Goal: Complete application form

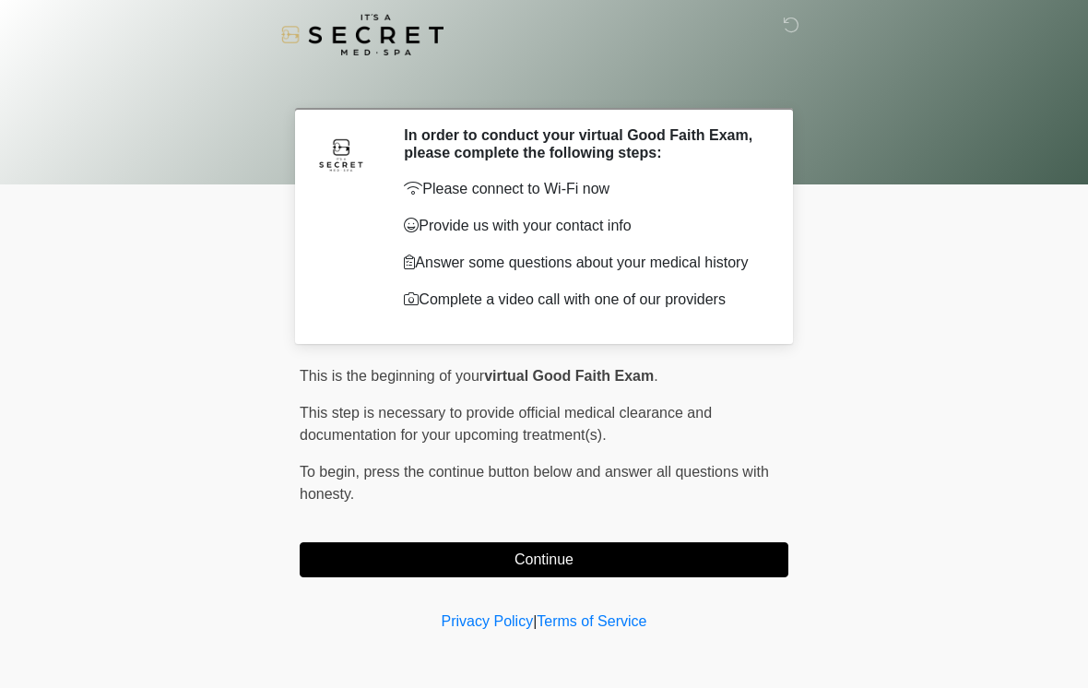
click at [394, 574] on button "Continue" at bounding box center [544, 559] width 489 height 35
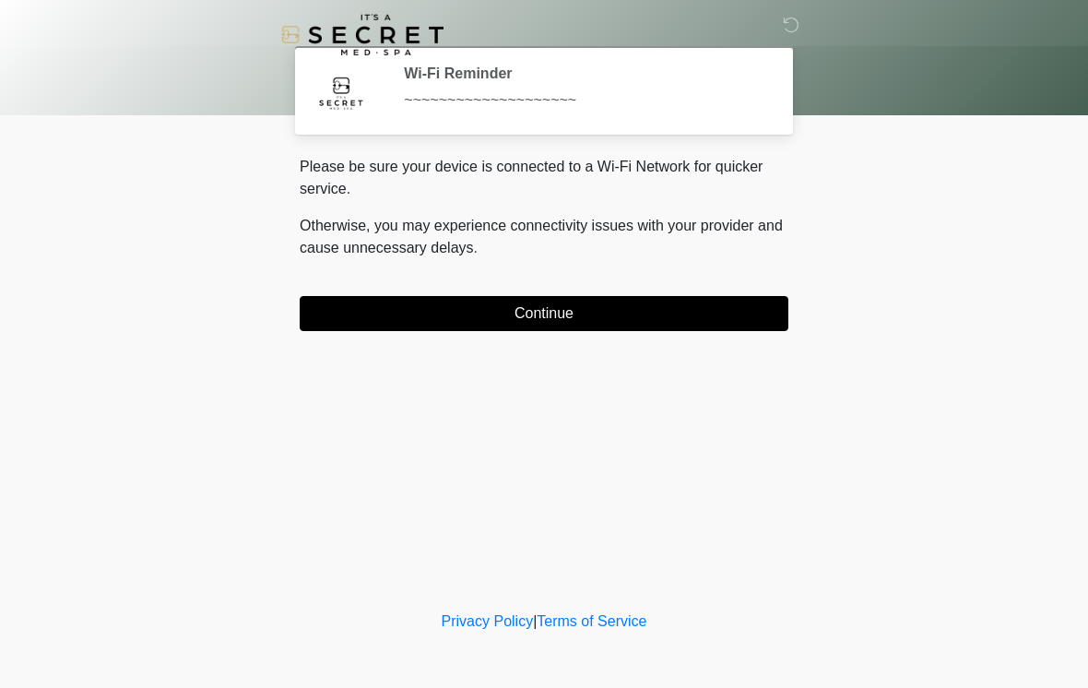
click at [344, 314] on button "Continue" at bounding box center [544, 313] width 489 height 35
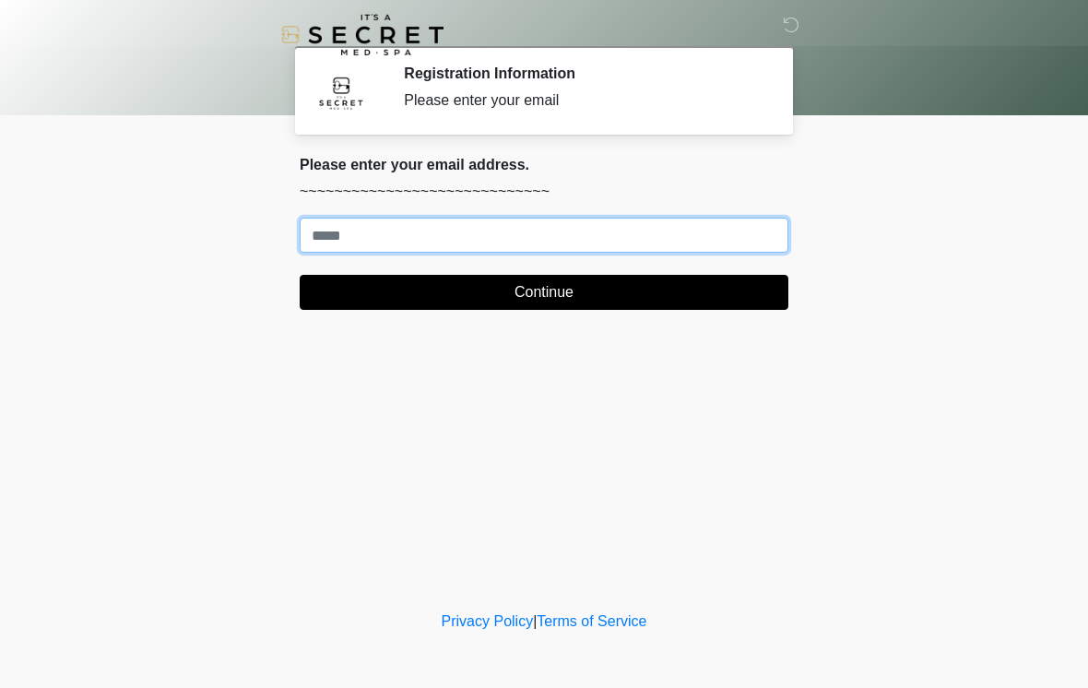
click at [634, 231] on input "Where should we email your treatment plan?" at bounding box center [544, 235] width 489 height 35
type input "**********"
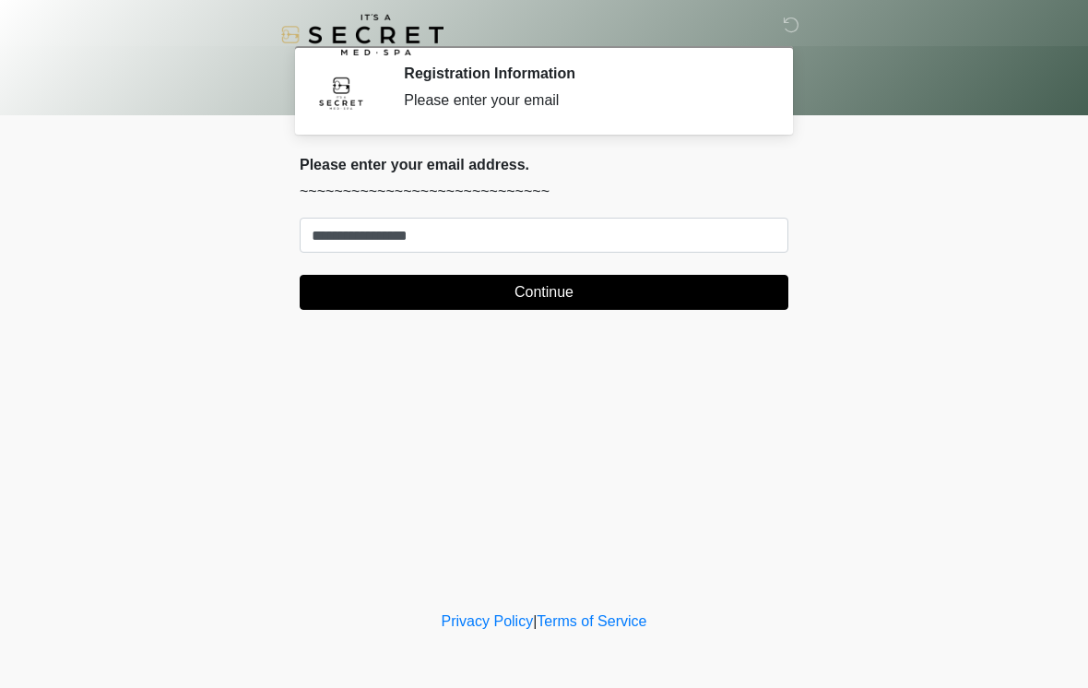
click at [640, 285] on button "Continue" at bounding box center [544, 292] width 489 height 35
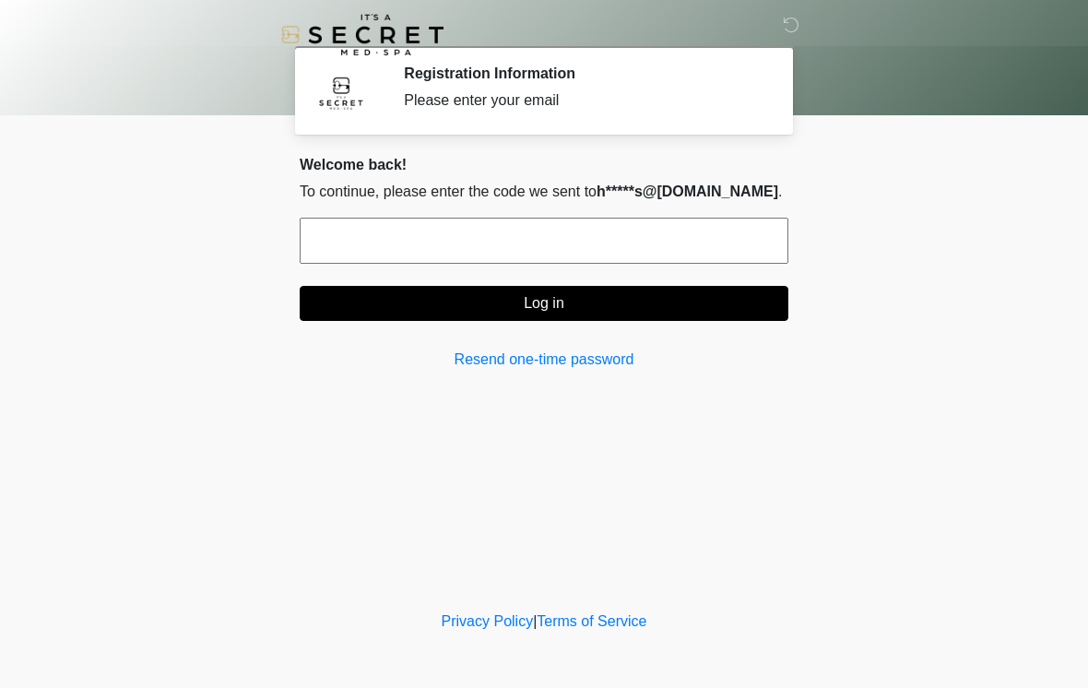
click at [567, 231] on input "text" at bounding box center [544, 241] width 489 height 46
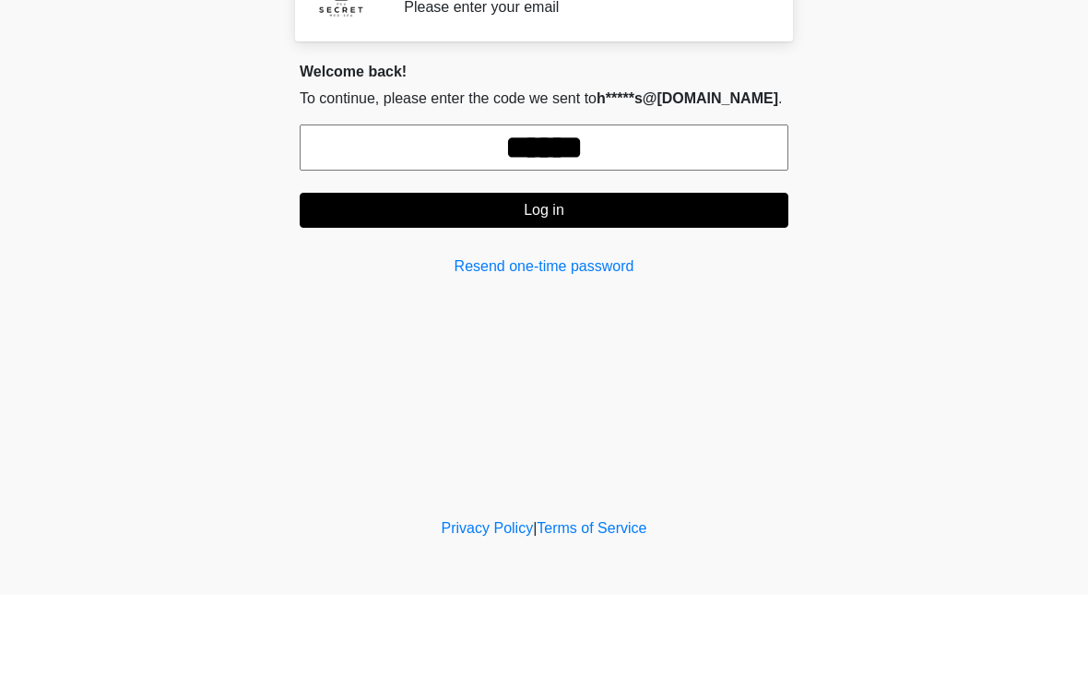
type input "******"
click at [678, 286] on button "Log in" at bounding box center [544, 303] width 489 height 35
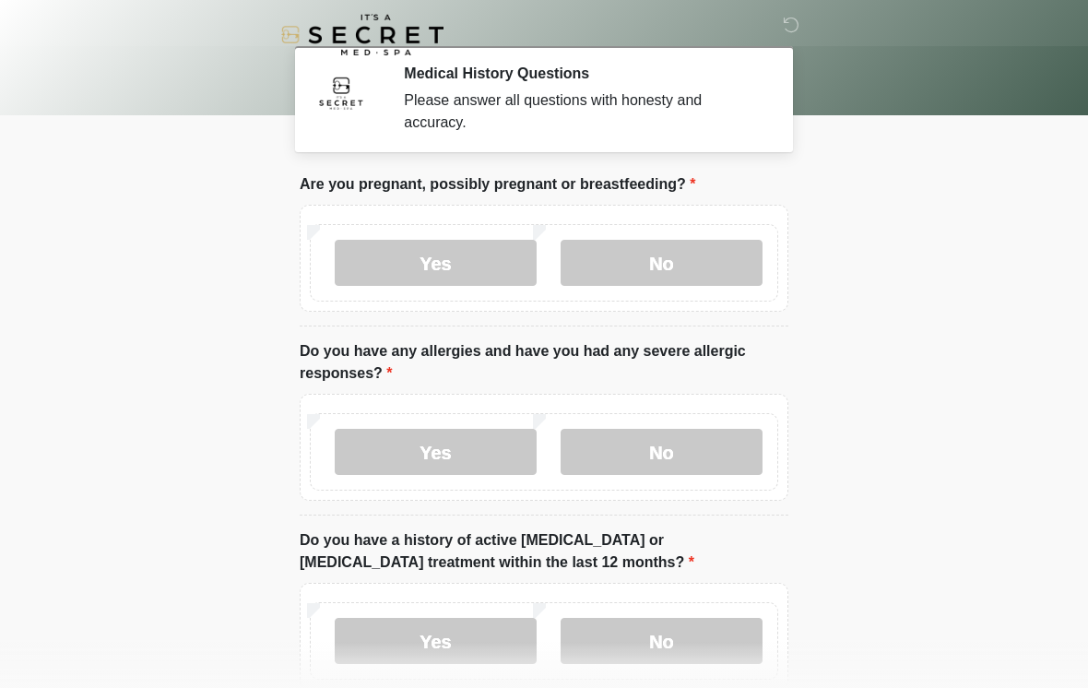
click at [662, 272] on label "No" at bounding box center [662, 263] width 202 height 46
click at [689, 440] on label "No" at bounding box center [662, 452] width 202 height 46
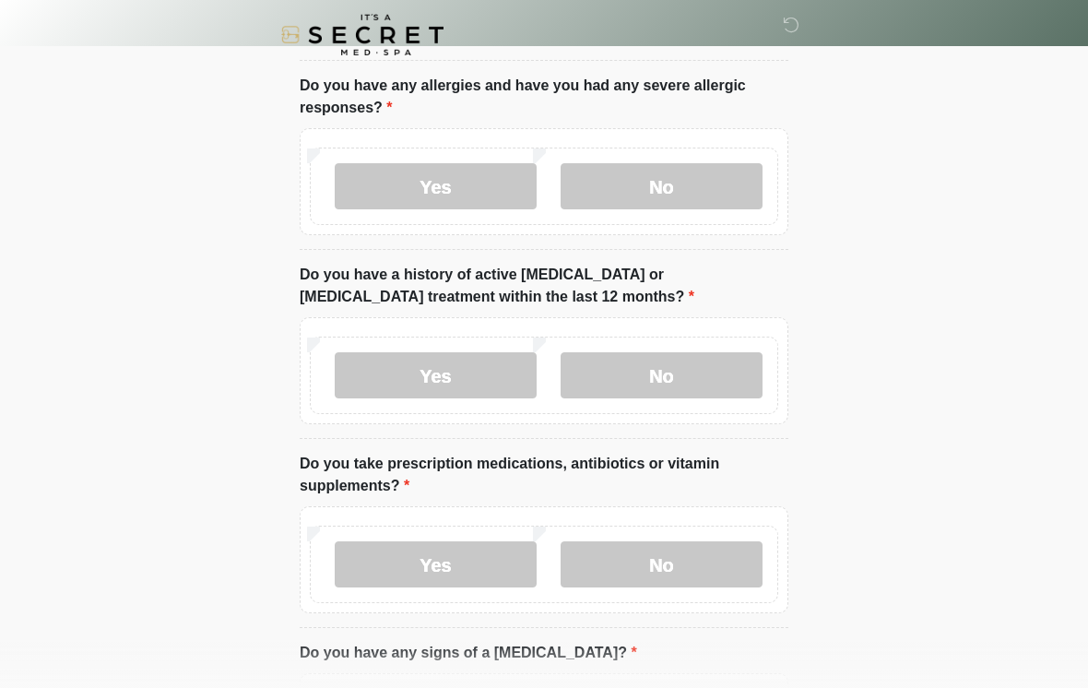
scroll to position [266, 0]
click at [703, 365] on label "No" at bounding box center [662, 374] width 202 height 46
click at [690, 570] on label "No" at bounding box center [662, 563] width 202 height 46
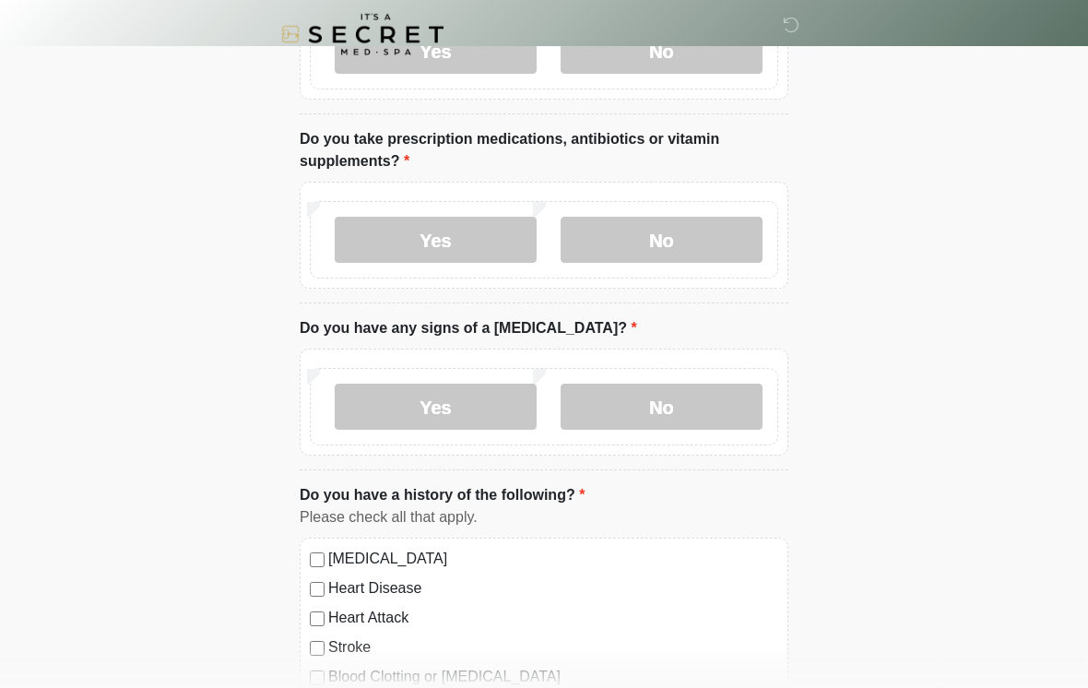
scroll to position [591, 0]
click at [692, 407] on label "No" at bounding box center [662, 406] width 202 height 46
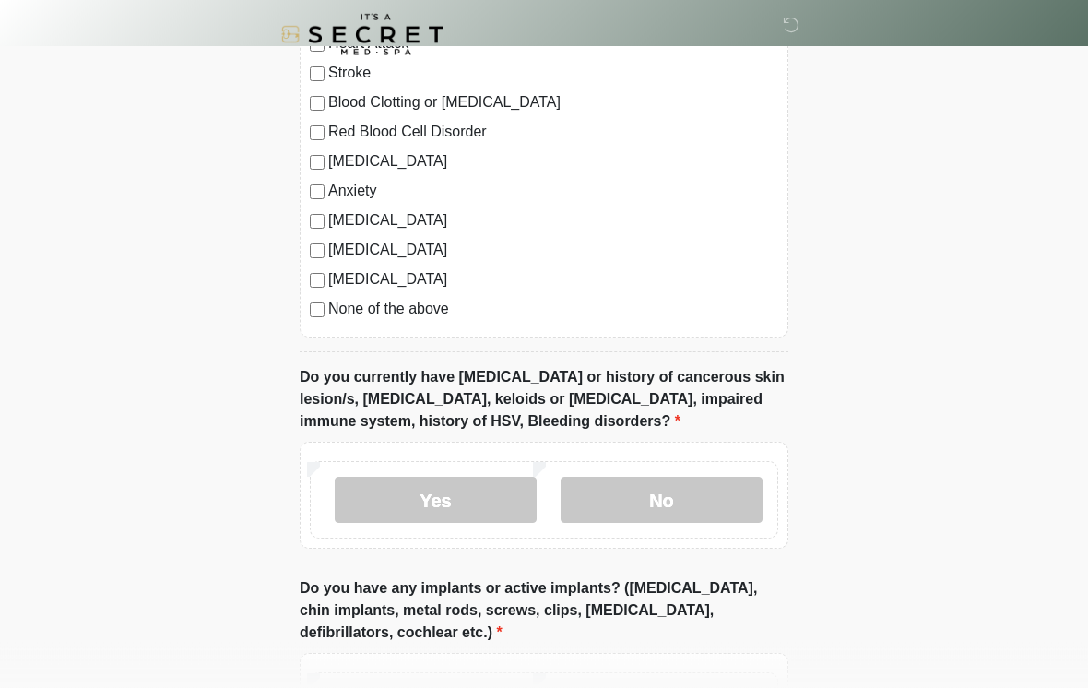
scroll to position [1190, 0]
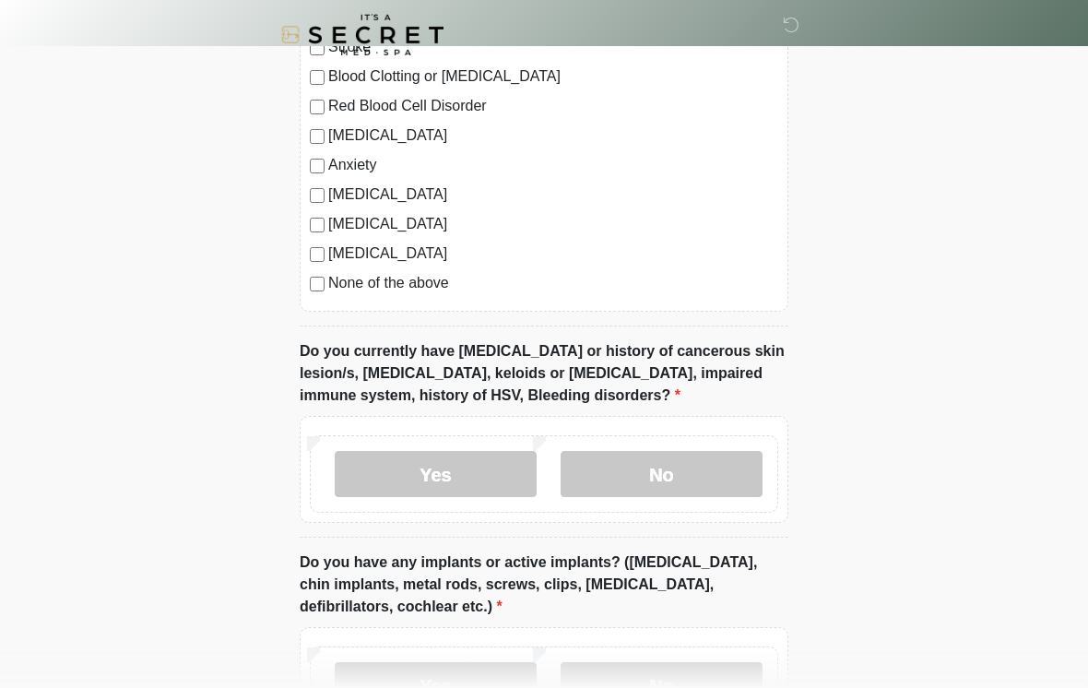
click at [684, 465] on label "No" at bounding box center [662, 474] width 202 height 46
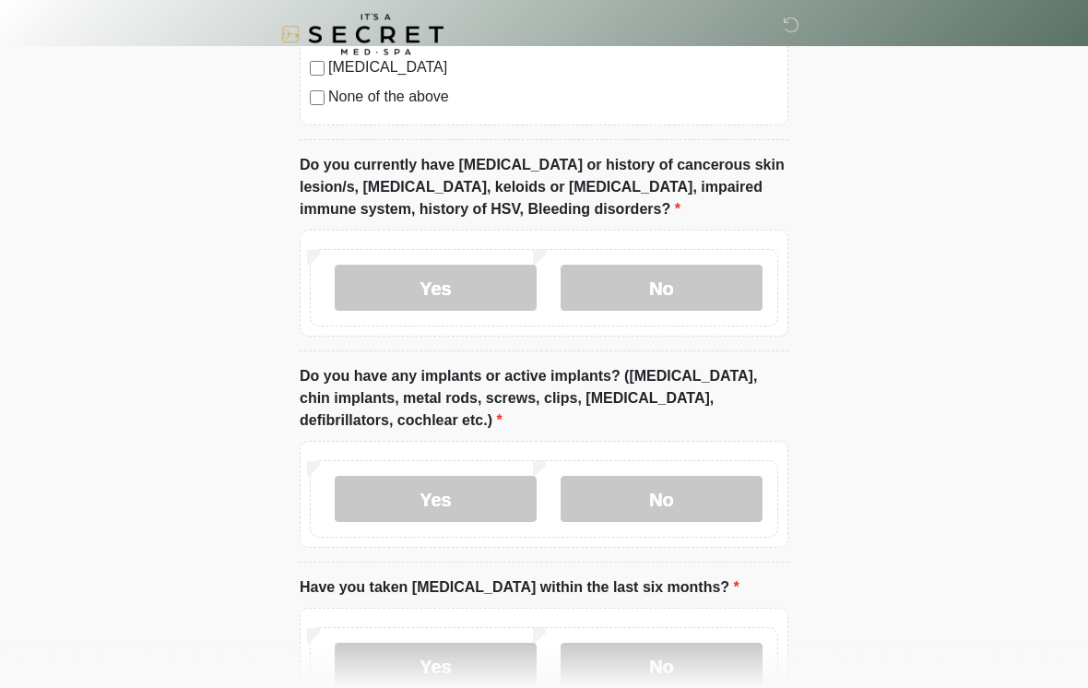
scroll to position [1454, 0]
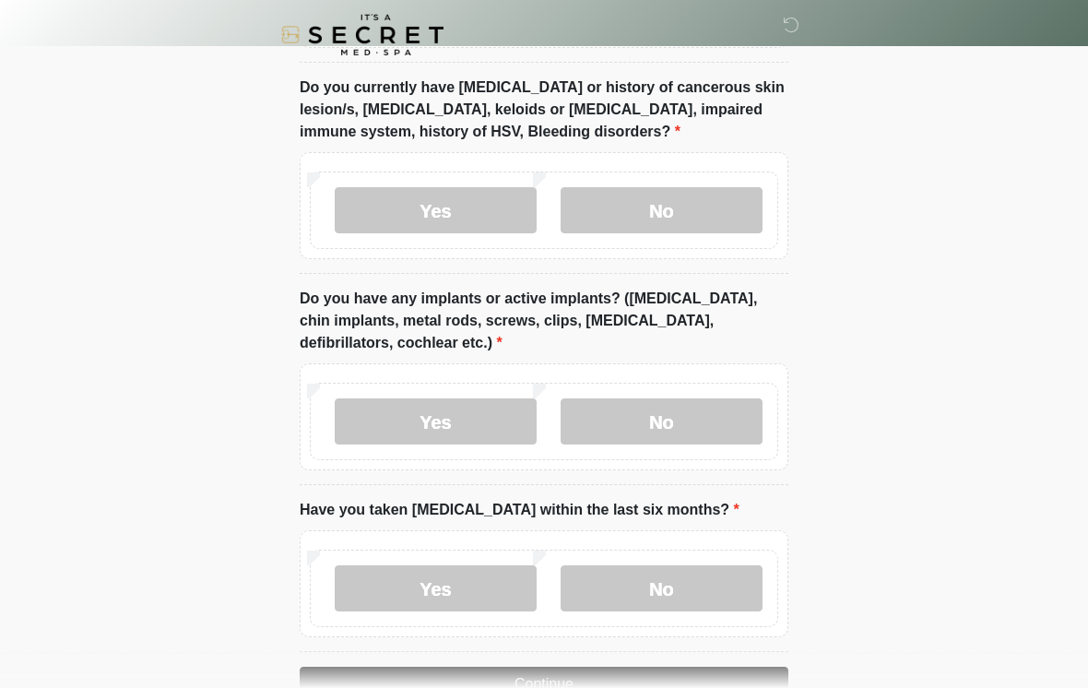
click at [690, 410] on label "No" at bounding box center [662, 421] width 202 height 46
click at [672, 589] on label "No" at bounding box center [662, 588] width 202 height 46
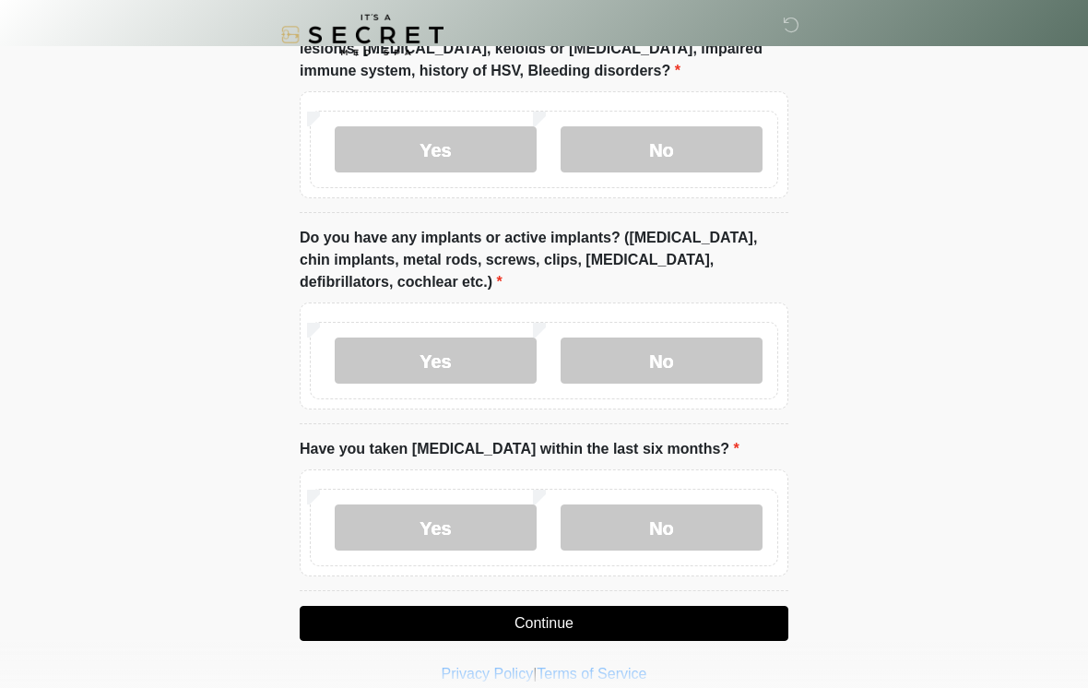
scroll to position [1535, 0]
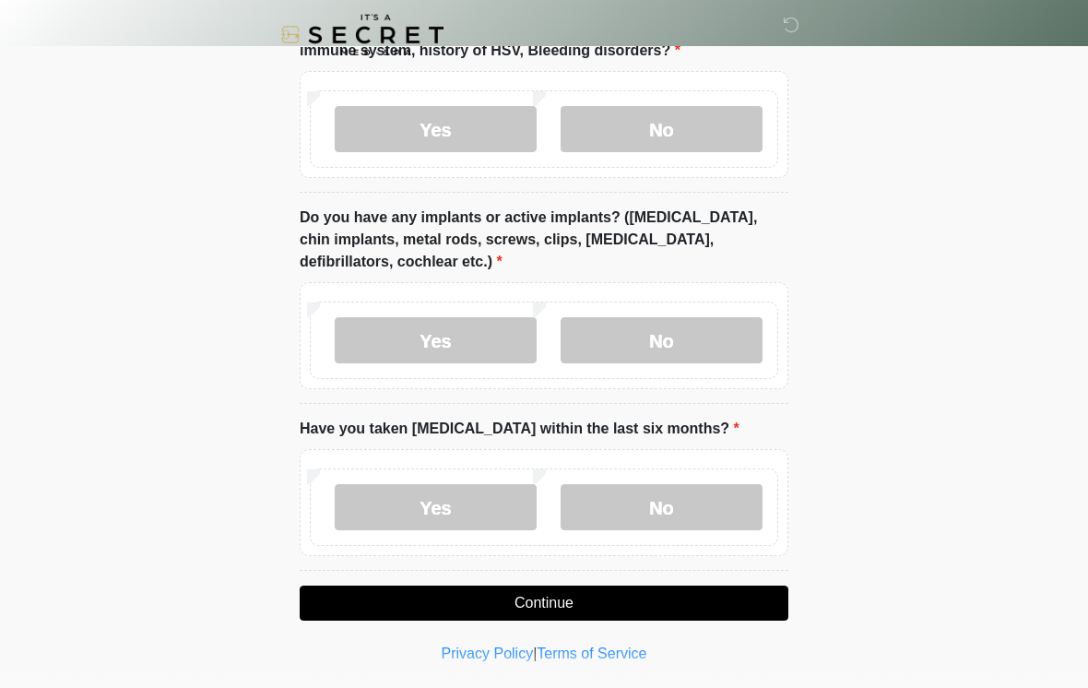
click at [686, 601] on button "Continue" at bounding box center [544, 602] width 489 height 35
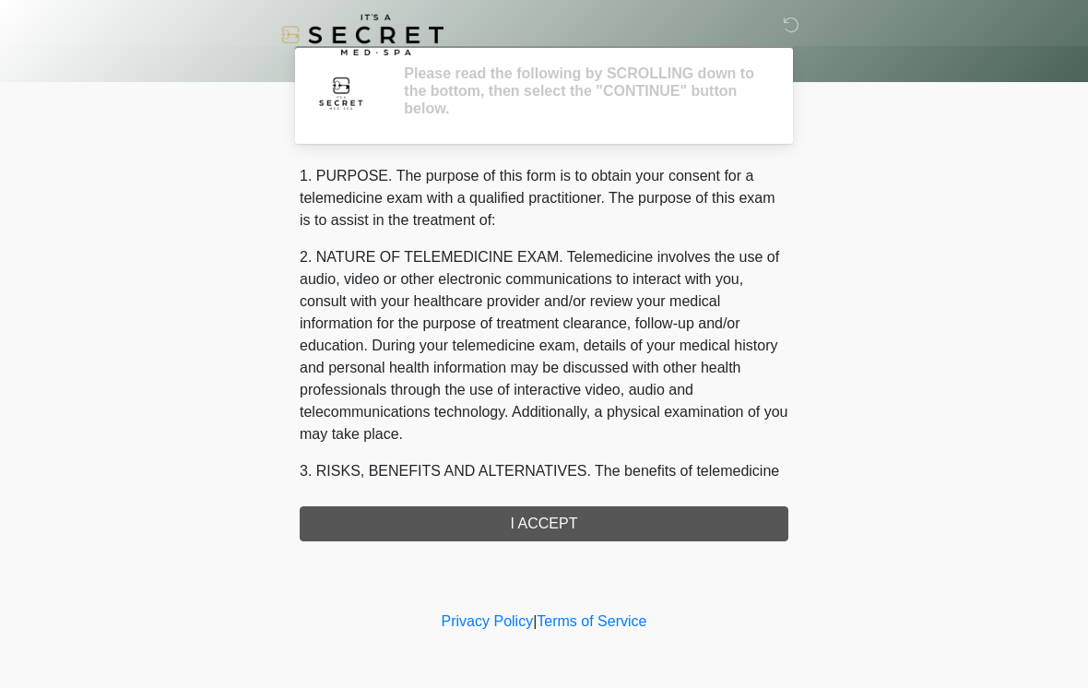
scroll to position [0, 0]
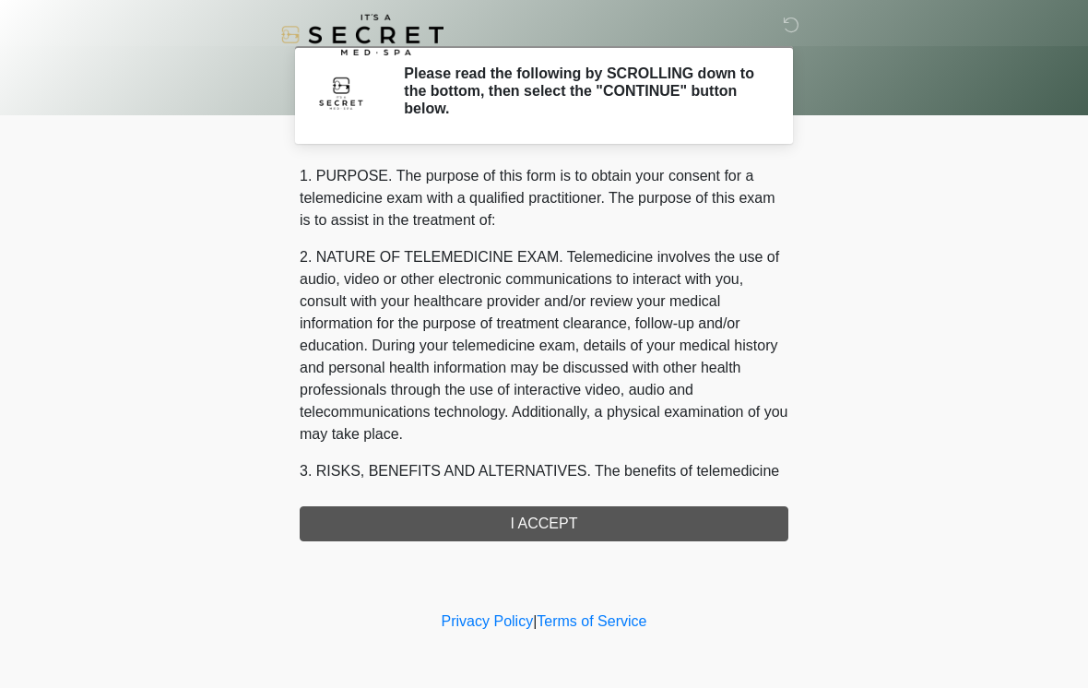
click at [671, 531] on div "1. PURPOSE. The purpose of this form is to obtain your consent for a telemedici…" at bounding box center [544, 353] width 489 height 376
click at [646, 523] on div "1. PURPOSE. The purpose of this form is to obtain your consent for a telemedici…" at bounding box center [544, 353] width 489 height 376
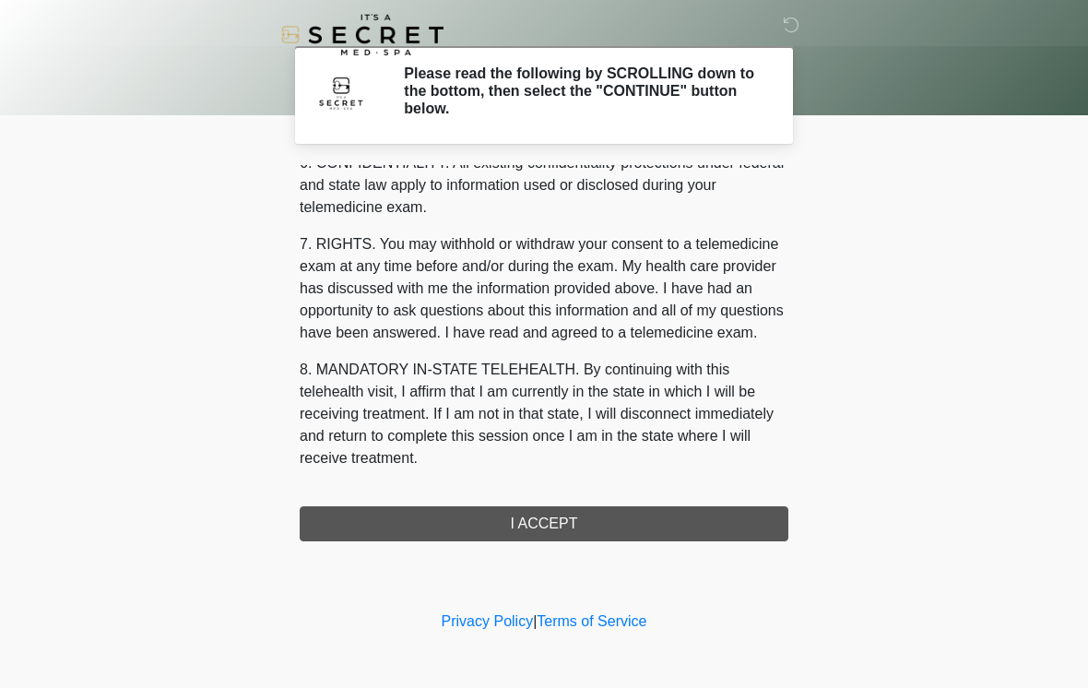
click at [570, 514] on div "1. PURPOSE. The purpose of this form is to obtain your consent for a telemedici…" at bounding box center [544, 353] width 489 height 376
click at [570, 514] on button "I ACCEPT" at bounding box center [544, 523] width 489 height 35
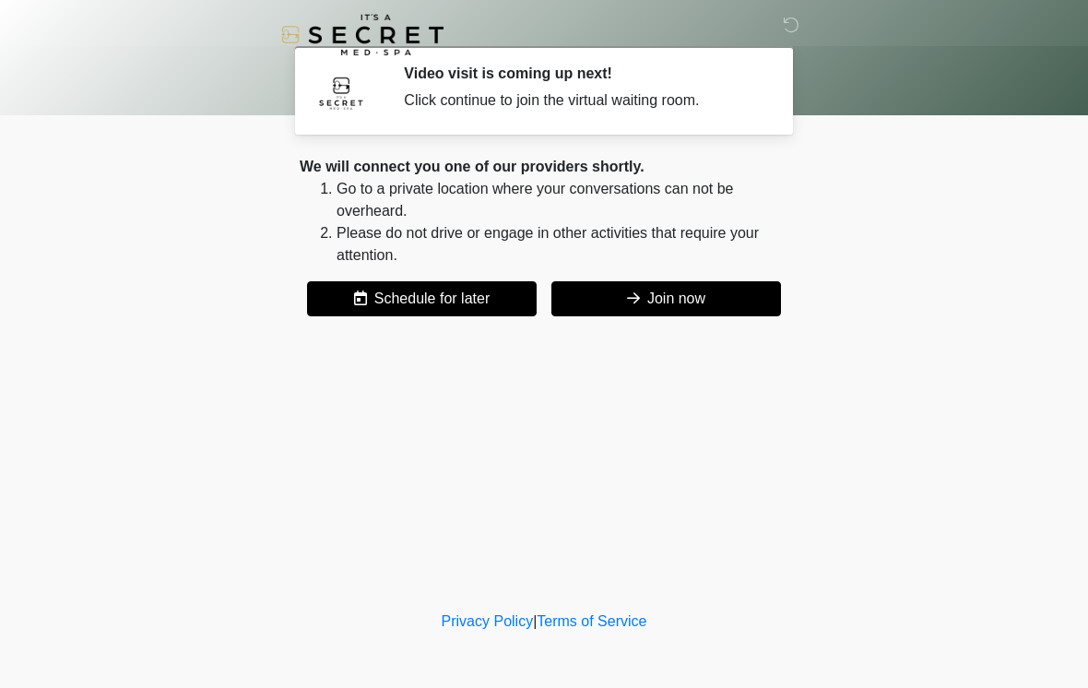
click at [734, 299] on button "Join now" at bounding box center [666, 298] width 230 height 35
